Goal: Task Accomplishment & Management: Manage account settings

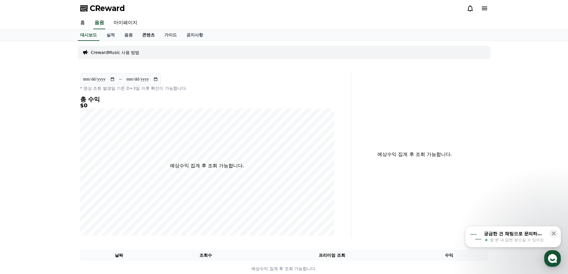
click at [149, 38] on link "콘텐츠" at bounding box center [149, 35] width 22 height 11
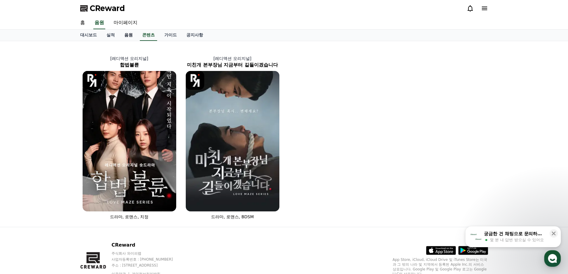
click at [129, 36] on link "음원" at bounding box center [129, 35] width 18 height 11
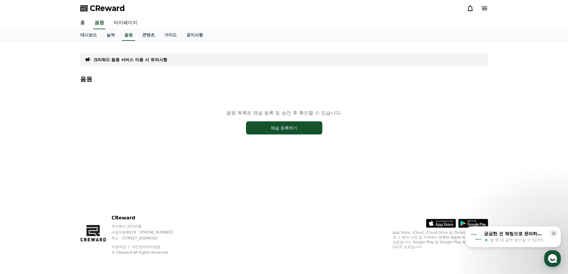
click at [127, 21] on link "마이페이지" at bounding box center [125, 23] width 33 height 13
select select "**********"
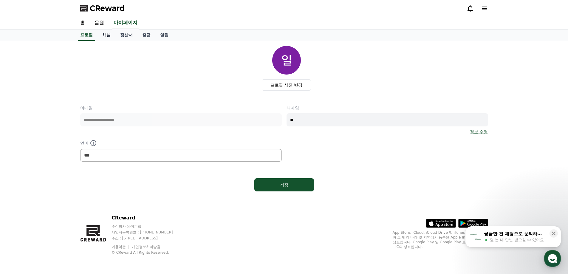
click at [109, 36] on link "채널" at bounding box center [107, 35] width 18 height 11
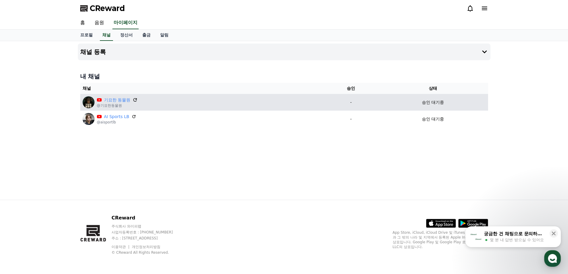
click at [134, 99] on icon at bounding box center [134, 99] width 5 height 5
click at [136, 100] on icon at bounding box center [135, 100] width 4 height 4
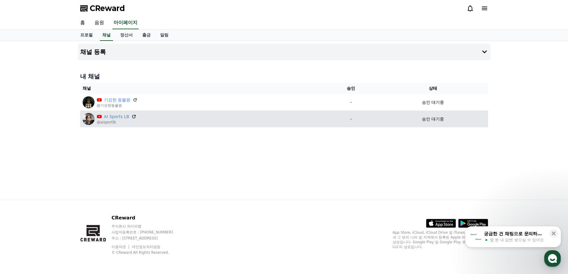
click at [132, 117] on icon at bounding box center [134, 116] width 5 height 5
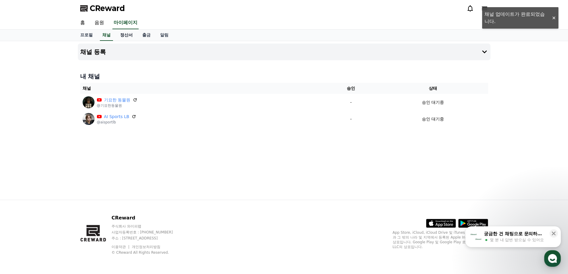
click at [129, 36] on link "정산서" at bounding box center [126, 35] width 22 height 11
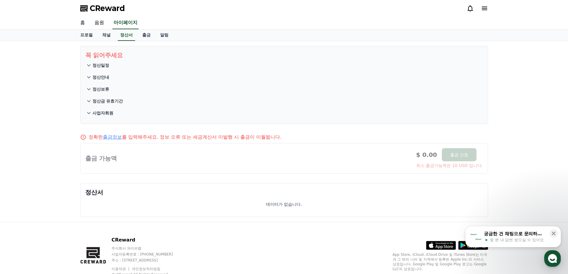
click at [87, 25] on link "홈" at bounding box center [82, 23] width 14 height 13
